Goal: Entertainment & Leisure: Consume media (video, audio)

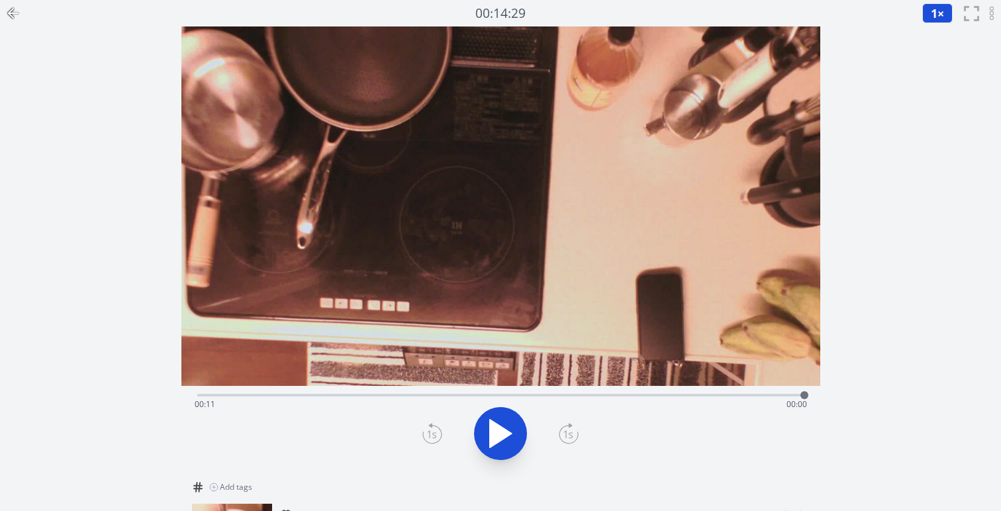
click at [501, 454] on button at bounding box center [500, 433] width 53 height 53
click at [499, 446] on icon at bounding box center [500, 433] width 37 height 37
click at [508, 431] on icon at bounding box center [501, 434] width 22 height 28
click at [510, 430] on icon at bounding box center [507, 433] width 7 height 28
drag, startPoint x: 634, startPoint y: 392, endPoint x: 572, endPoint y: 397, distance: 61.7
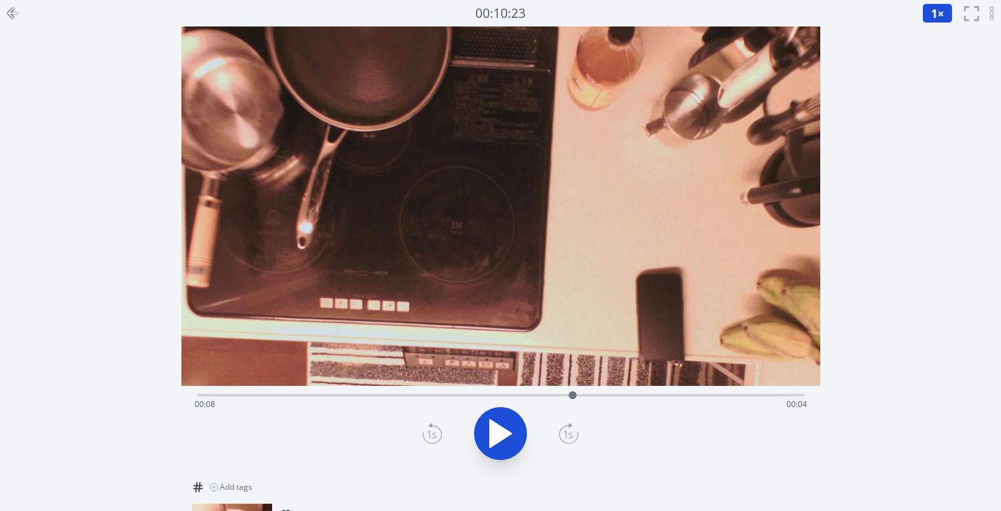
click at [572, 396] on div at bounding box center [573, 395] width 8 height 8
drag, startPoint x: 572, startPoint y: 397, endPoint x: 552, endPoint y: 396, distance: 19.9
click at [552, 396] on div at bounding box center [554, 395] width 8 height 8
drag, startPoint x: 546, startPoint y: 396, endPoint x: 517, endPoint y: 395, distance: 28.5
click at [517, 395] on div at bounding box center [517, 395] width 20 height 20
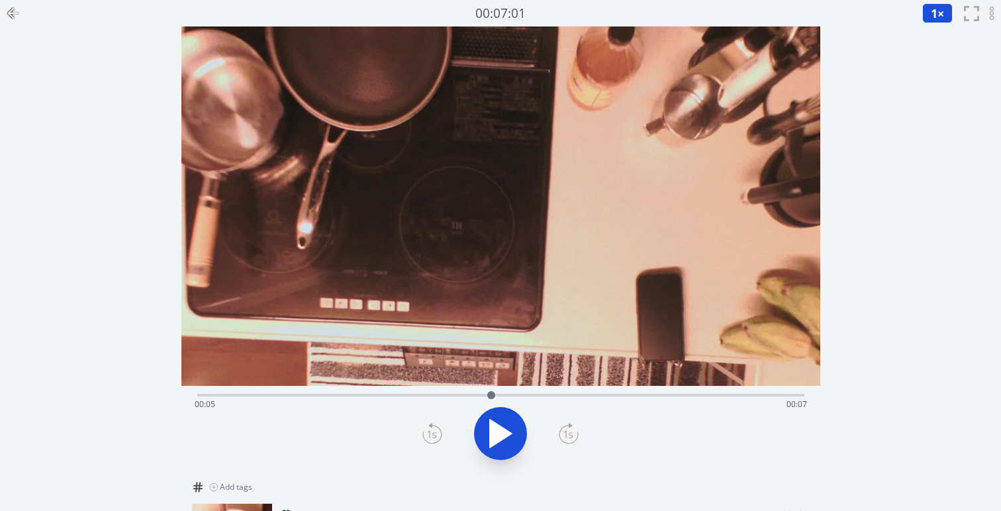
drag, startPoint x: 517, startPoint y: 395, endPoint x: 491, endPoint y: 395, distance: 25.8
click at [491, 395] on div at bounding box center [491, 395] width 8 height 8
drag, startPoint x: 491, startPoint y: 395, endPoint x: 636, endPoint y: 389, distance: 144.4
click at [636, 389] on div at bounding box center [633, 395] width 20 height 20
drag, startPoint x: 636, startPoint y: 389, endPoint x: 497, endPoint y: 389, distance: 138.4
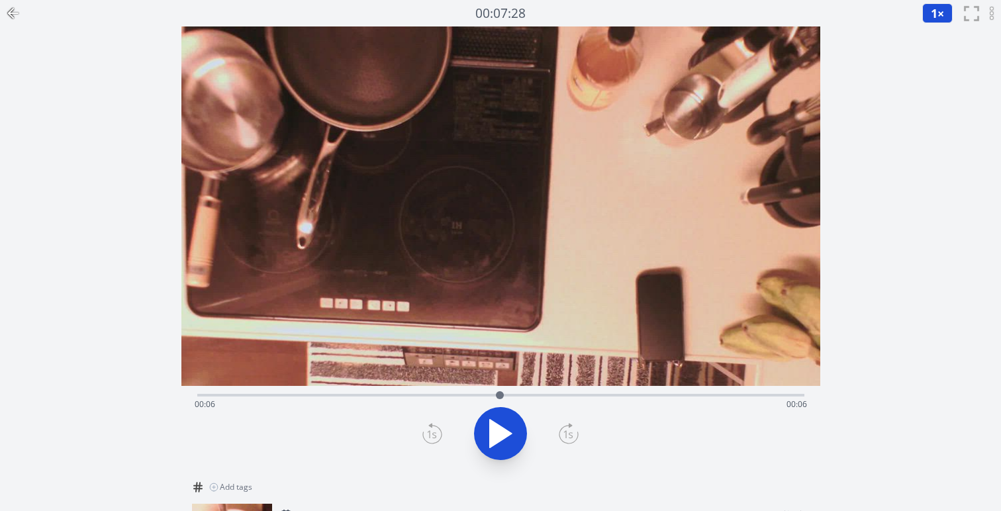
click at [497, 389] on div at bounding box center [500, 395] width 20 height 20
drag, startPoint x: 497, startPoint y: 389, endPoint x: 451, endPoint y: 389, distance: 46.3
click at [479, 389] on div at bounding box center [489, 395] width 20 height 20
drag, startPoint x: 451, startPoint y: 391, endPoint x: 424, endPoint y: 391, distance: 26.5
click at [424, 391] on div at bounding box center [427, 395] width 20 height 20
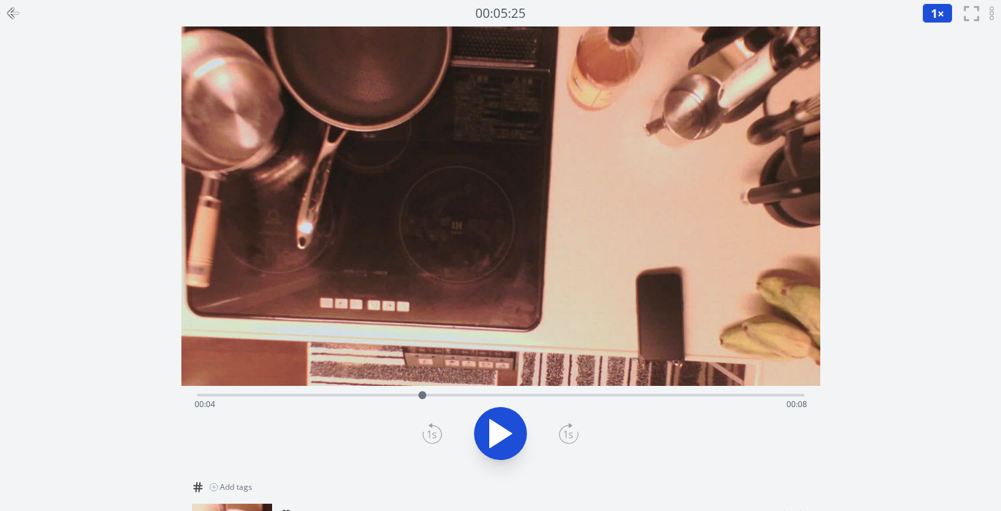
click at [418, 393] on div at bounding box center [422, 395] width 8 height 8
drag, startPoint x: 416, startPoint y: 395, endPoint x: 398, endPoint y: 395, distance: 17.9
click at [398, 395] on div at bounding box center [399, 395] width 8 height 8
drag, startPoint x: 398, startPoint y: 395, endPoint x: 410, endPoint y: 395, distance: 11.9
click at [402, 395] on div at bounding box center [398, 395] width 8 height 8
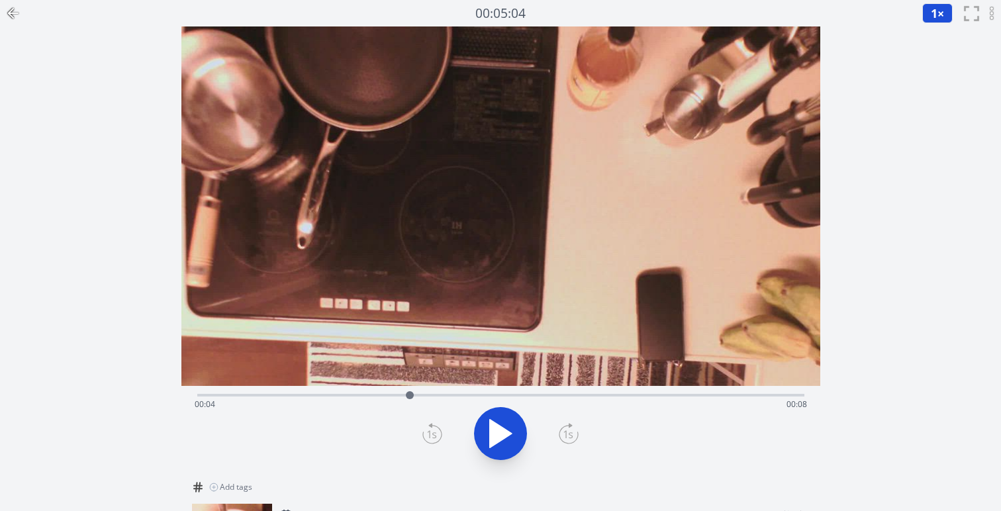
click at [414, 395] on div at bounding box center [410, 395] width 8 height 8
drag, startPoint x: 415, startPoint y: 395, endPoint x: 425, endPoint y: 395, distance: 9.9
click at [423, 395] on div at bounding box center [419, 395] width 8 height 8
drag, startPoint x: 425, startPoint y: 395, endPoint x: 395, endPoint y: 395, distance: 29.8
click at [395, 395] on div at bounding box center [395, 395] width 8 height 8
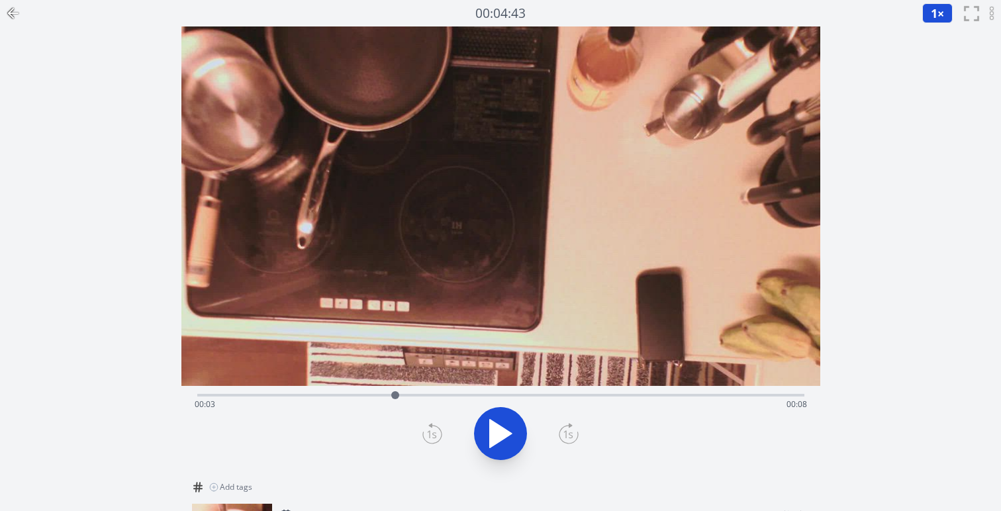
drag, startPoint x: 395, startPoint y: 395, endPoint x: 383, endPoint y: 395, distance: 12.6
click at [391, 395] on div at bounding box center [395, 395] width 8 height 8
click at [338, 395] on div "Time elapsed: 00:03 Time remaining: 00:09" at bounding box center [501, 404] width 612 height 21
drag, startPoint x: 349, startPoint y: 396, endPoint x: 301, endPoint y: 395, distance: 47.7
click at [302, 396] on div "Time elapsed: 00:02 Time remaining: 00:09" at bounding box center [501, 404] width 612 height 21
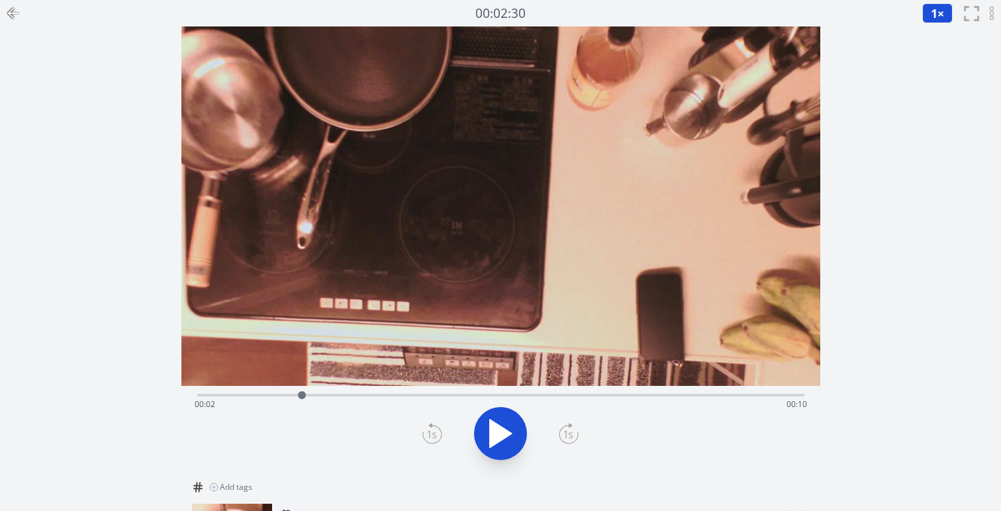
drag, startPoint x: 301, startPoint y: 395, endPoint x: 273, endPoint y: 395, distance: 27.8
click at [298, 395] on div at bounding box center [302, 395] width 8 height 8
drag, startPoint x: 273, startPoint y: 395, endPoint x: 258, endPoint y: 395, distance: 15.9
click at [258, 395] on div at bounding box center [258, 395] width 8 height 8
drag, startPoint x: 258, startPoint y: 395, endPoint x: 245, endPoint y: 395, distance: 12.6
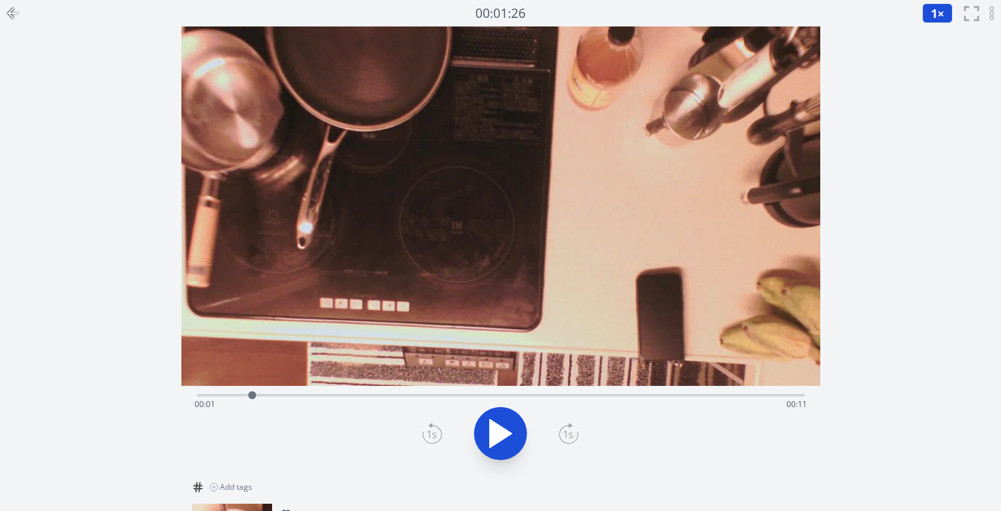
click at [248, 395] on div at bounding box center [252, 395] width 8 height 8
drag, startPoint x: 245, startPoint y: 395, endPoint x: 231, endPoint y: 395, distance: 13.9
click at [241, 395] on div at bounding box center [245, 395] width 8 height 8
drag, startPoint x: 231, startPoint y: 395, endPoint x: 209, endPoint y: 395, distance: 21.8
click at [227, 395] on div at bounding box center [231, 395] width 8 height 8
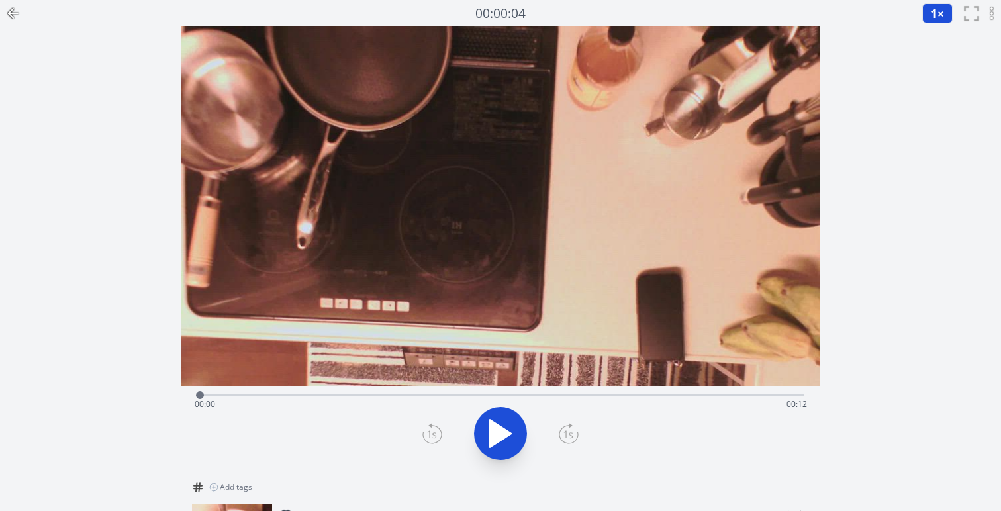
drag, startPoint x: 209, startPoint y: 395, endPoint x: 200, endPoint y: 395, distance: 9.3
click at [200, 395] on div at bounding box center [200, 395] width 8 height 8
drag, startPoint x: 200, startPoint y: 395, endPoint x: 187, endPoint y: 395, distance: 13.2
click at [187, 395] on div at bounding box center [197, 395] width 20 height 20
click at [497, 433] on icon at bounding box center [493, 433] width 7 height 28
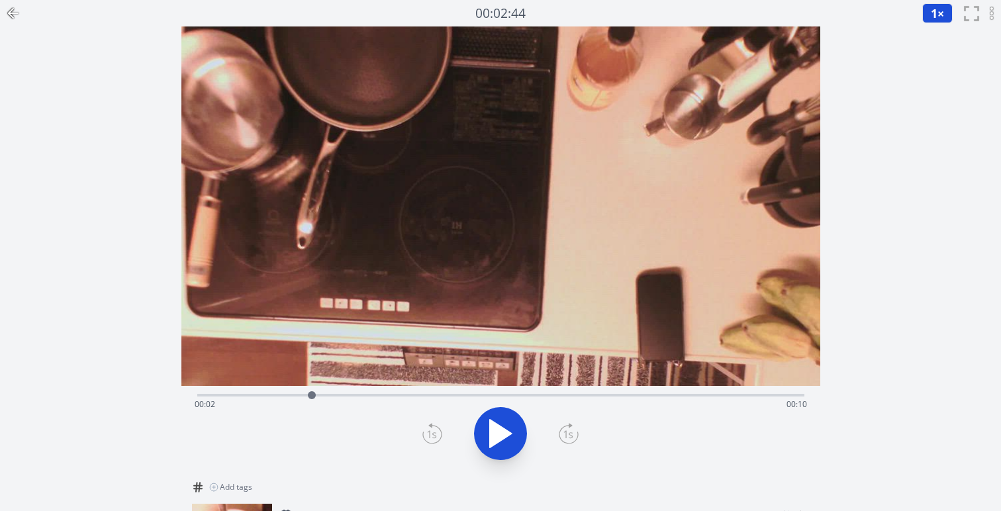
click at [497, 433] on icon at bounding box center [501, 434] width 22 height 28
click at [497, 433] on icon at bounding box center [493, 433] width 7 height 28
drag, startPoint x: 353, startPoint y: 391, endPoint x: 210, endPoint y: 394, distance: 143.0
click at [210, 394] on div at bounding box center [211, 395] width 8 height 8
drag, startPoint x: 210, startPoint y: 393, endPoint x: 401, endPoint y: 348, distance: 195.9
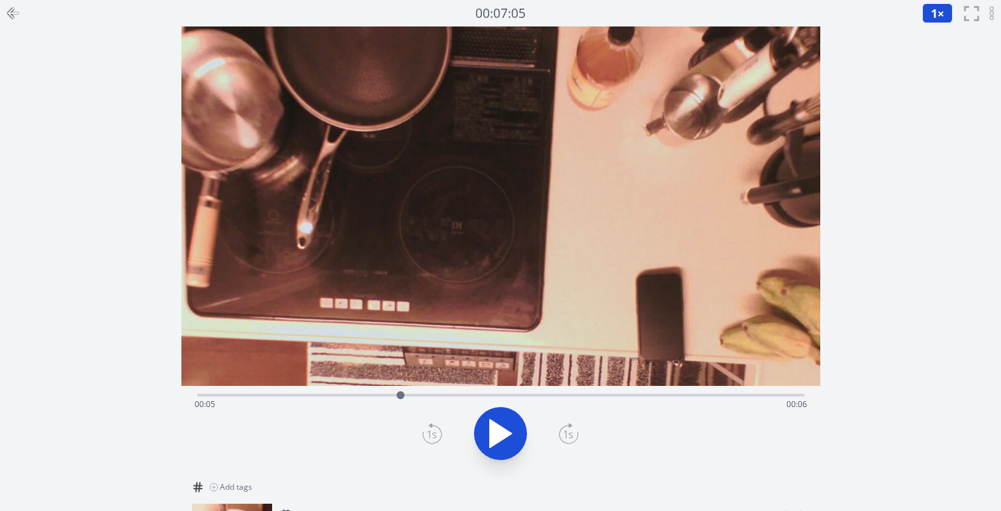
click at [401, 348] on div "Time elapsed: 00:05 Time remaining: 00:06 View your cooking diary" at bounding box center [500, 249] width 639 height 447
drag, startPoint x: 403, startPoint y: 395, endPoint x: 514, endPoint y: 385, distance: 112.3
click at [514, 385] on div at bounding box center [510, 395] width 20 height 20
click at [514, 389] on div at bounding box center [514, 395] width 20 height 20
click at [511, 439] on icon at bounding box center [507, 433] width 7 height 28
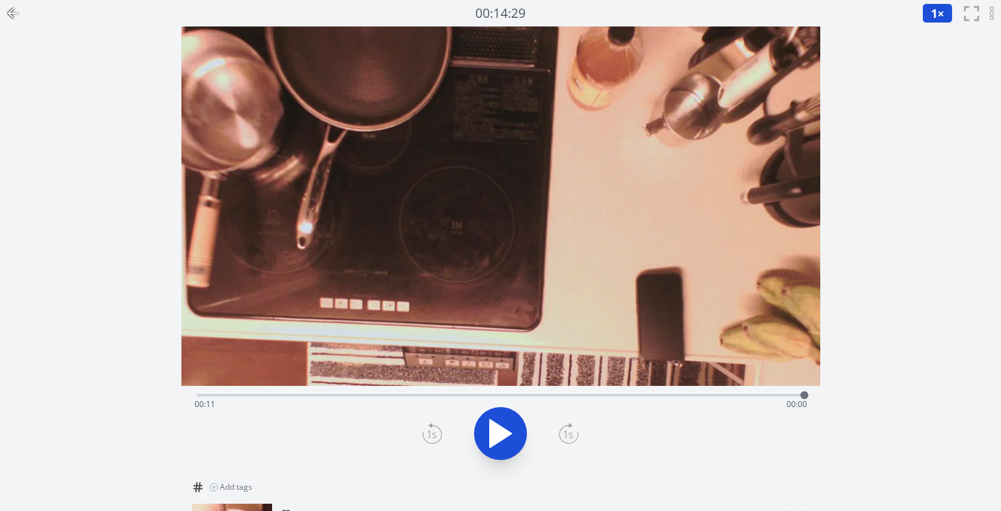
click at [19, 18] on icon at bounding box center [13, 13] width 16 height 16
